Goal: Task Accomplishment & Management: Use online tool/utility

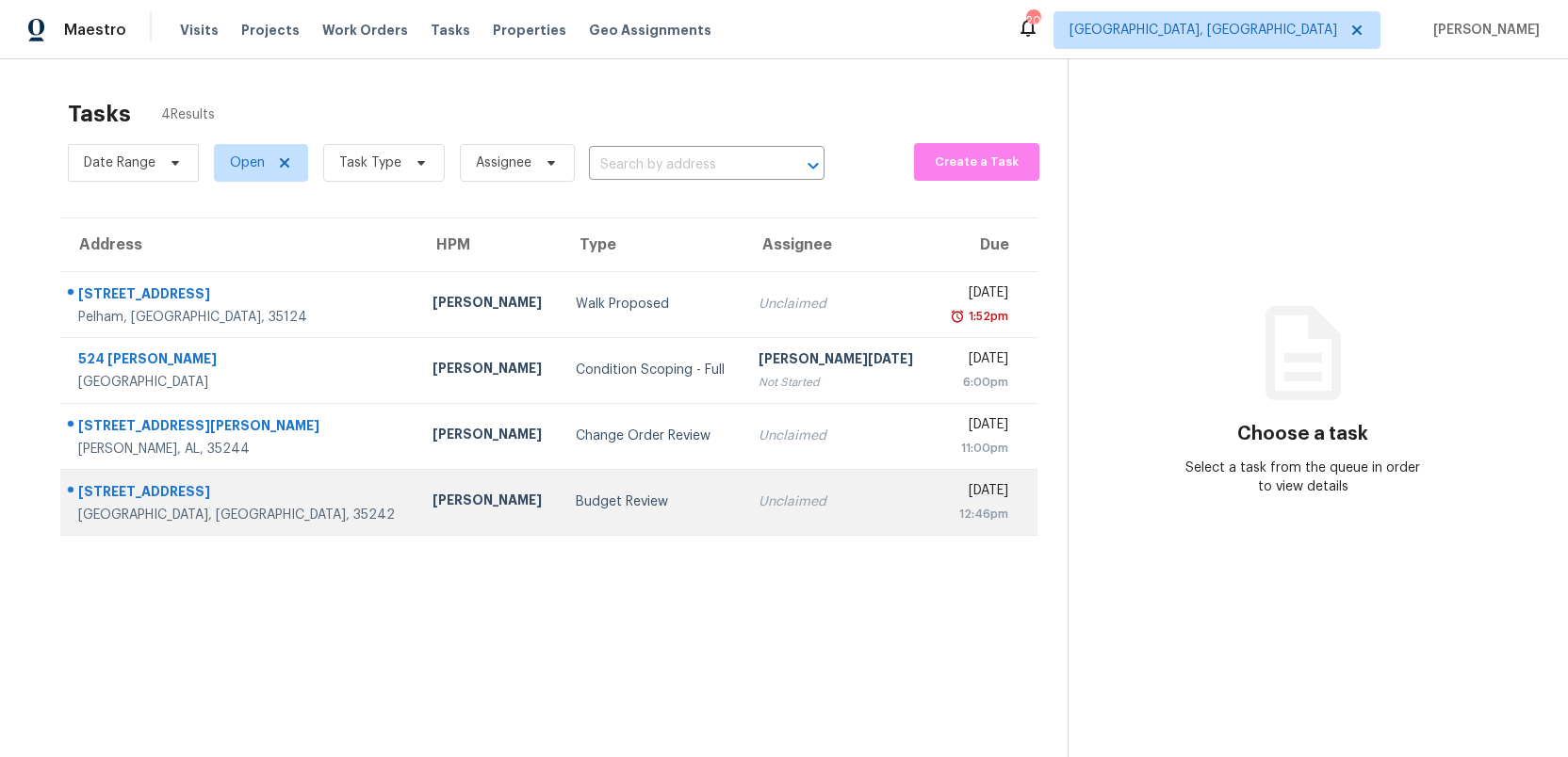
drag, startPoint x: 520, startPoint y: 512, endPoint x: 529, endPoint y: 509, distance: 9.5
click at [561, 509] on td "Budget Review" at bounding box center [652, 501] width 183 height 66
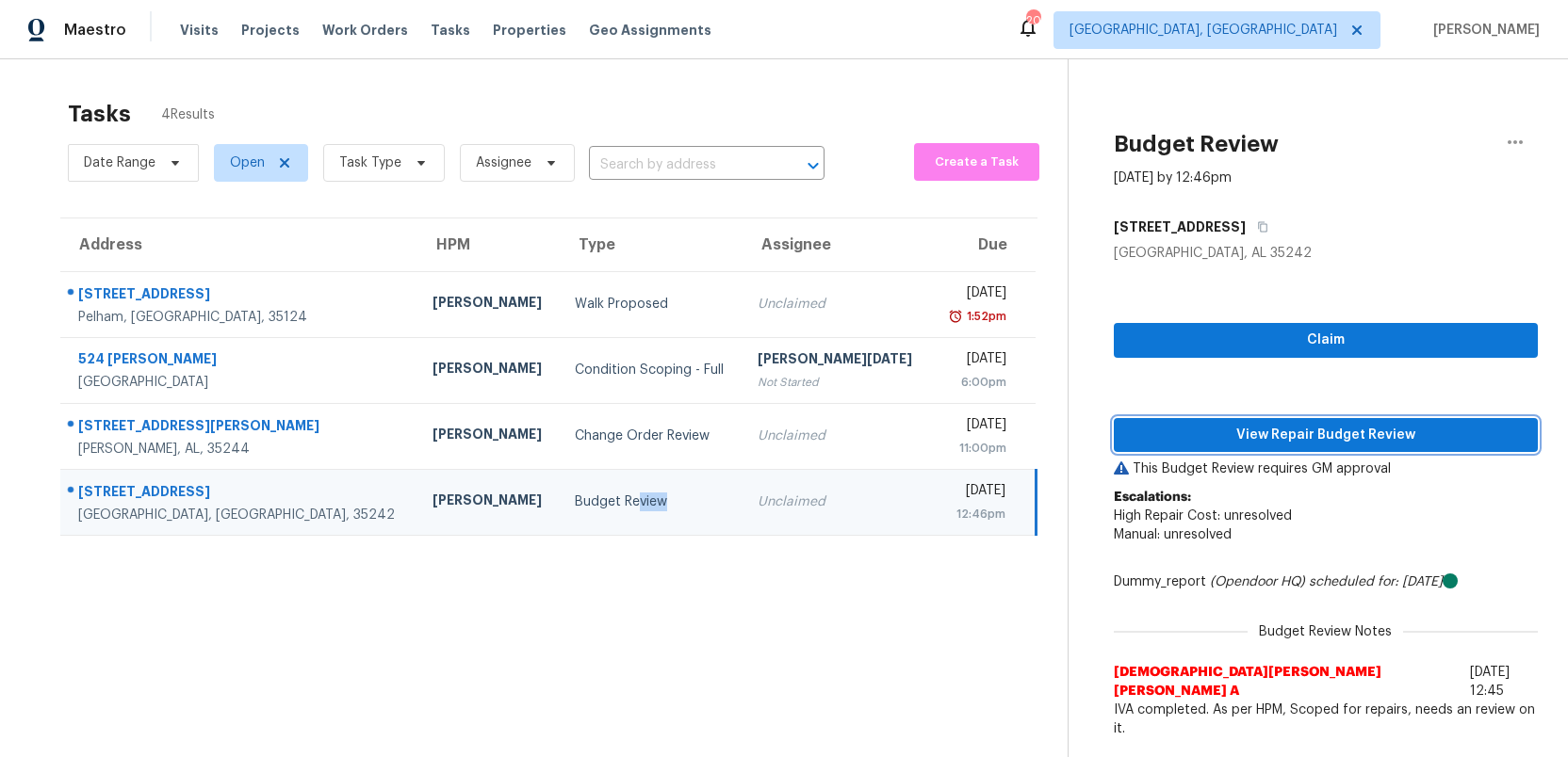
click at [1279, 433] on span "View Repair Budget Review" at bounding box center [1325, 435] width 394 height 24
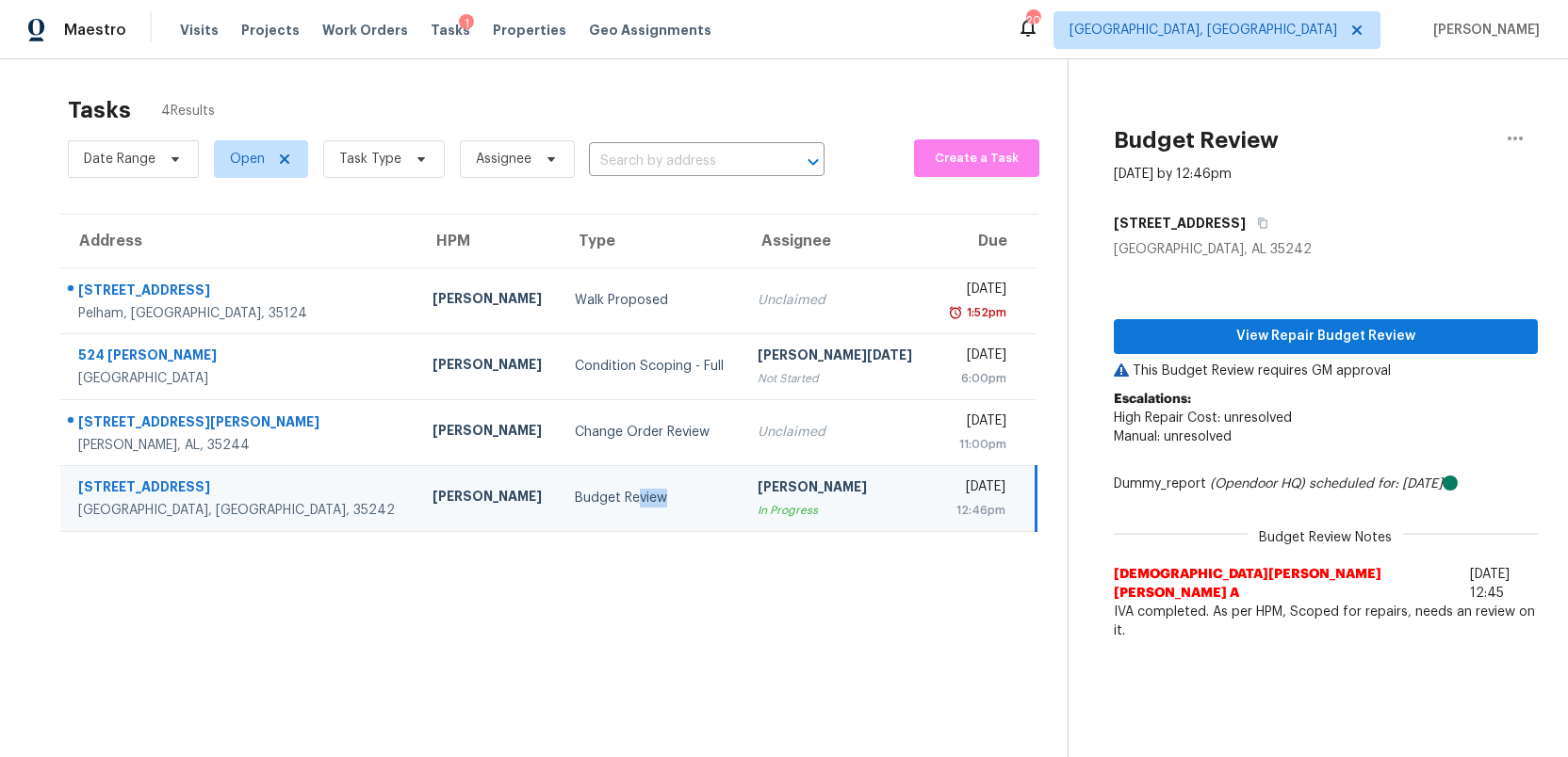
click at [639, 509] on td "Budget Review" at bounding box center [651, 497] width 183 height 66
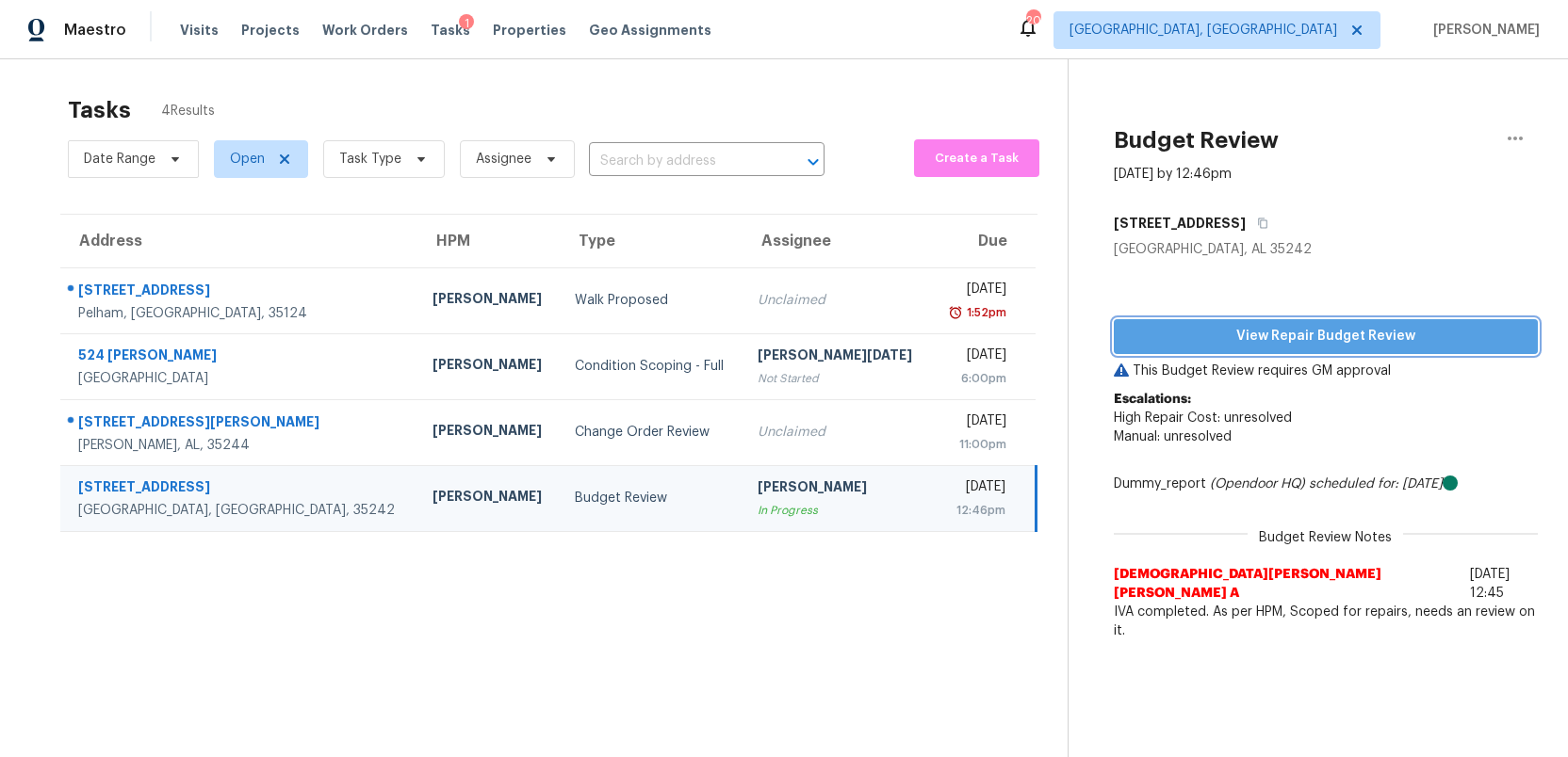
click at [1287, 342] on span "View Repair Budget Review" at bounding box center [1325, 337] width 394 height 24
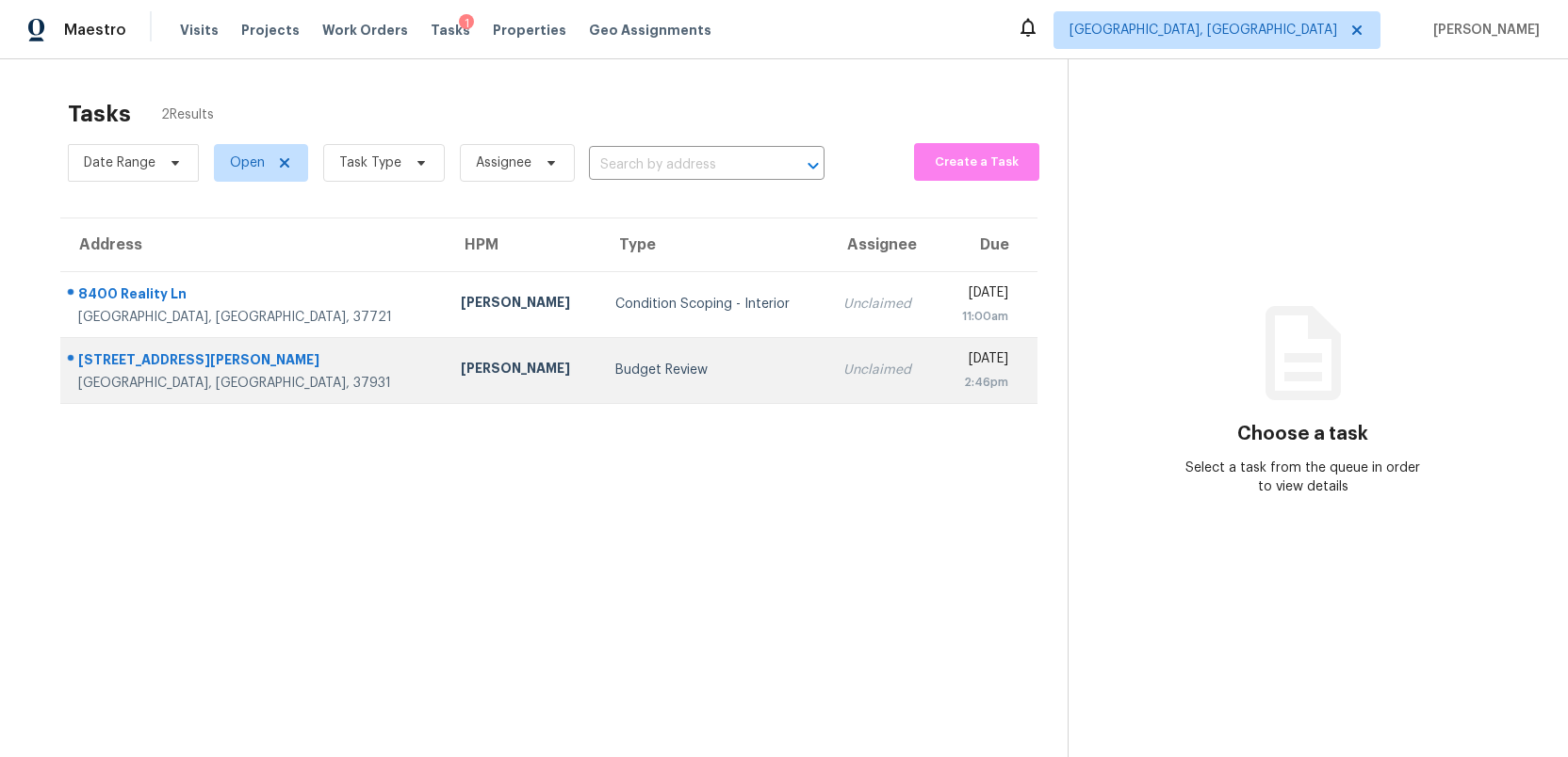
click at [666, 371] on div "Budget Review" at bounding box center [713, 369] width 196 height 19
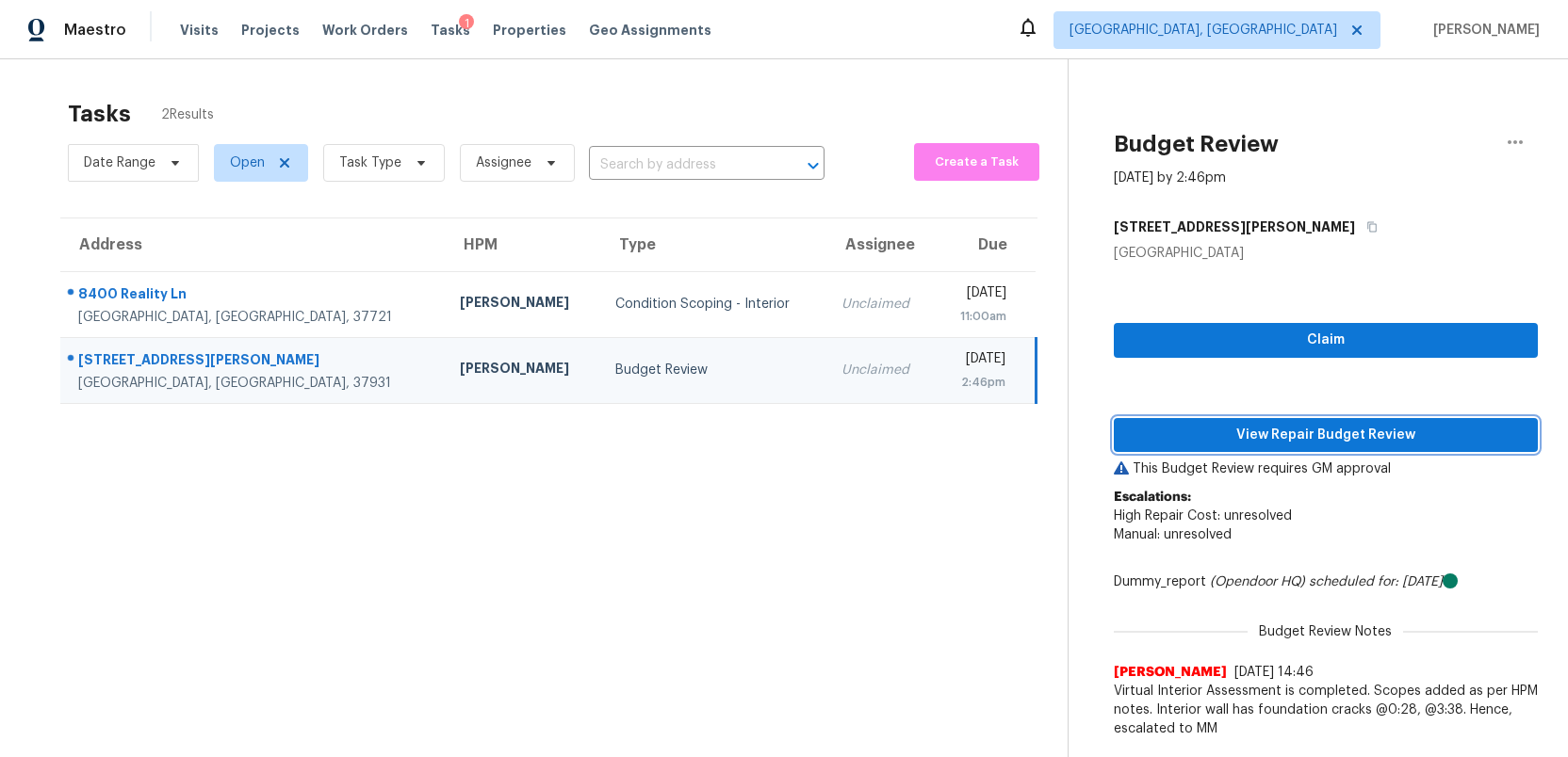
click at [1290, 440] on span "View Repair Budget Review" at bounding box center [1325, 435] width 394 height 24
